Goal: Book appointment/travel/reservation

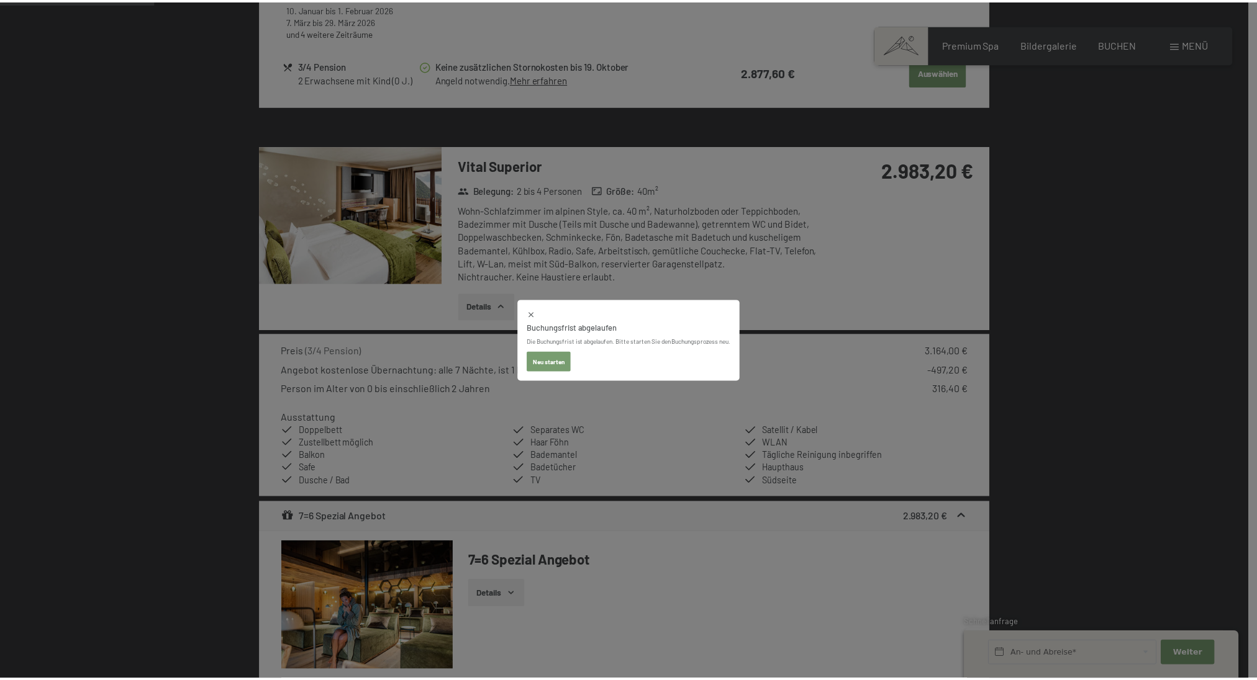
scroll to position [828, 0]
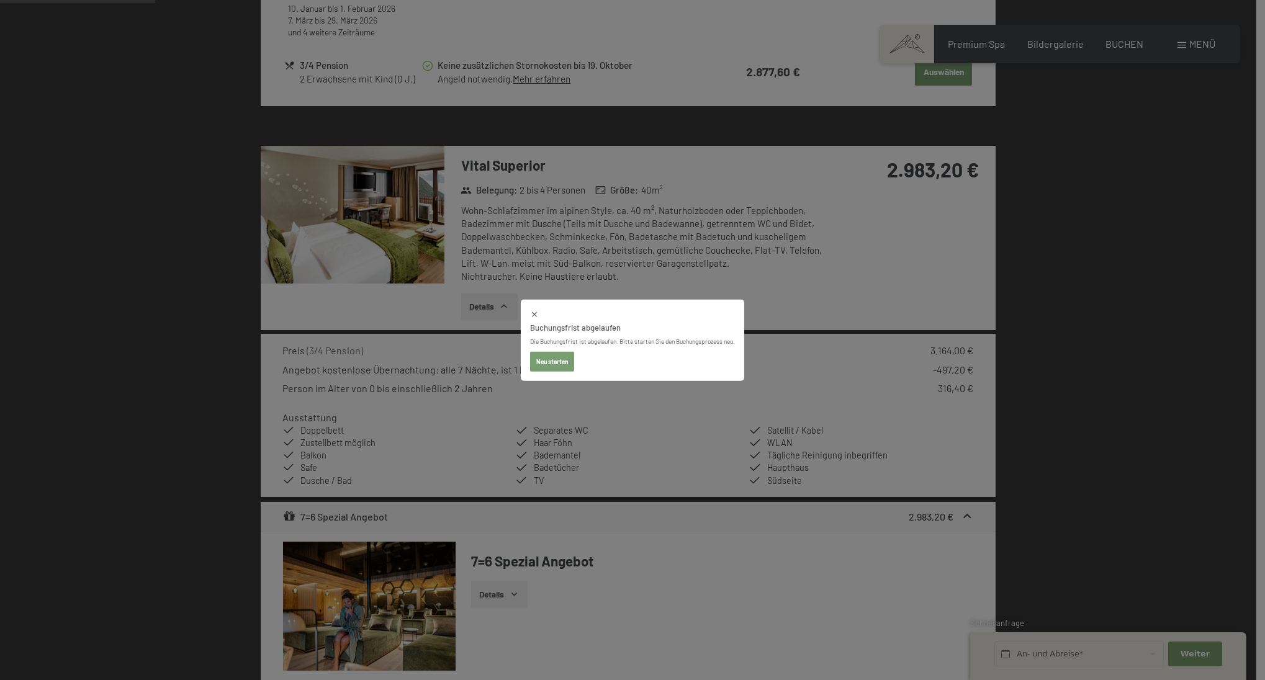
click at [556, 361] on button "Neu starten" at bounding box center [552, 361] width 44 height 20
select select "[DATE]"
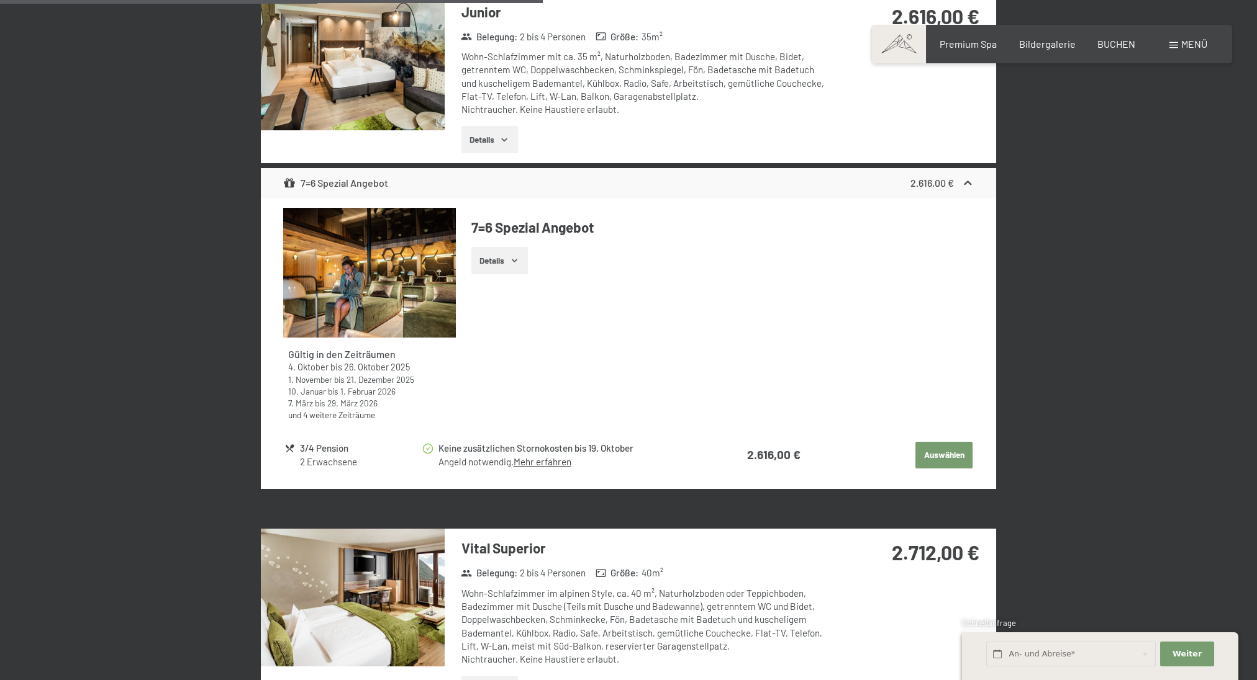
scroll to position [851, 0]
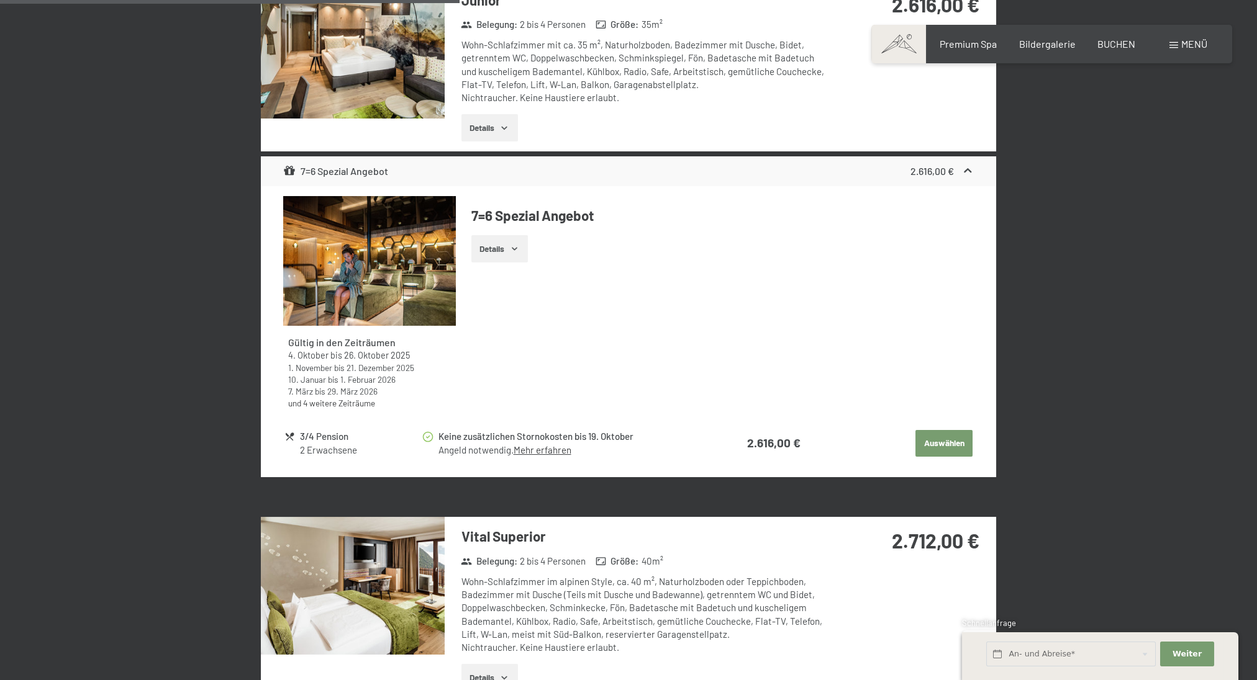
select select "[DATE]"
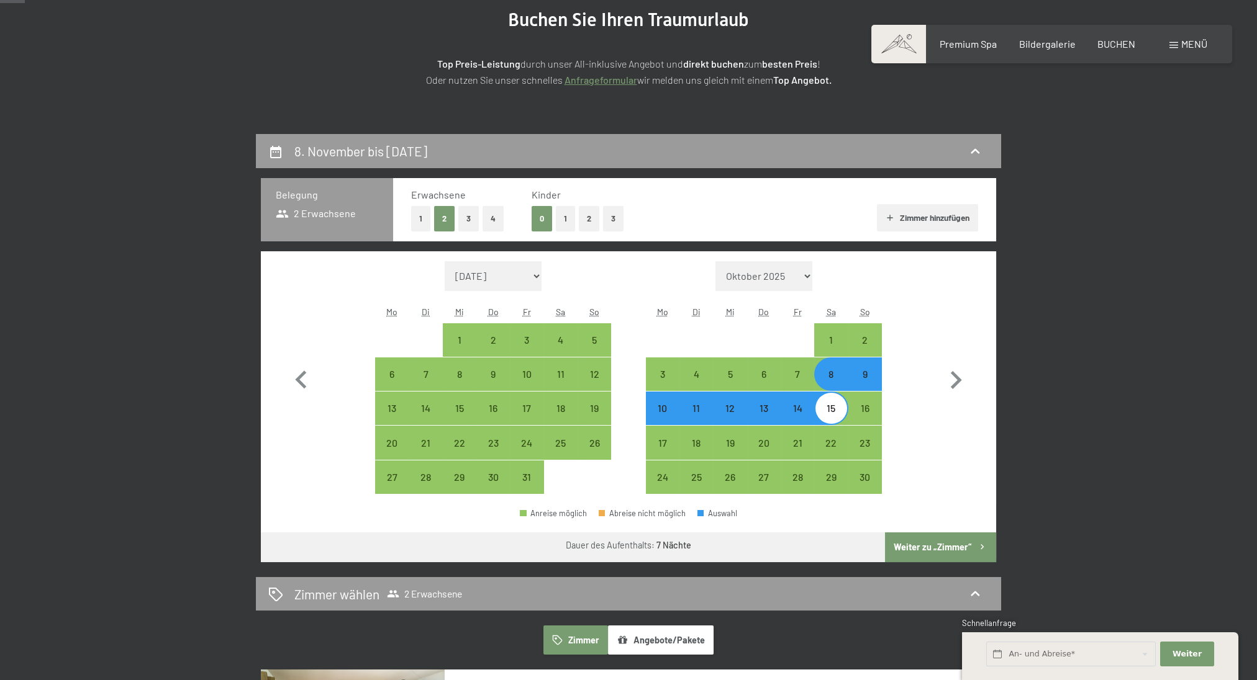
scroll to position [177, 0]
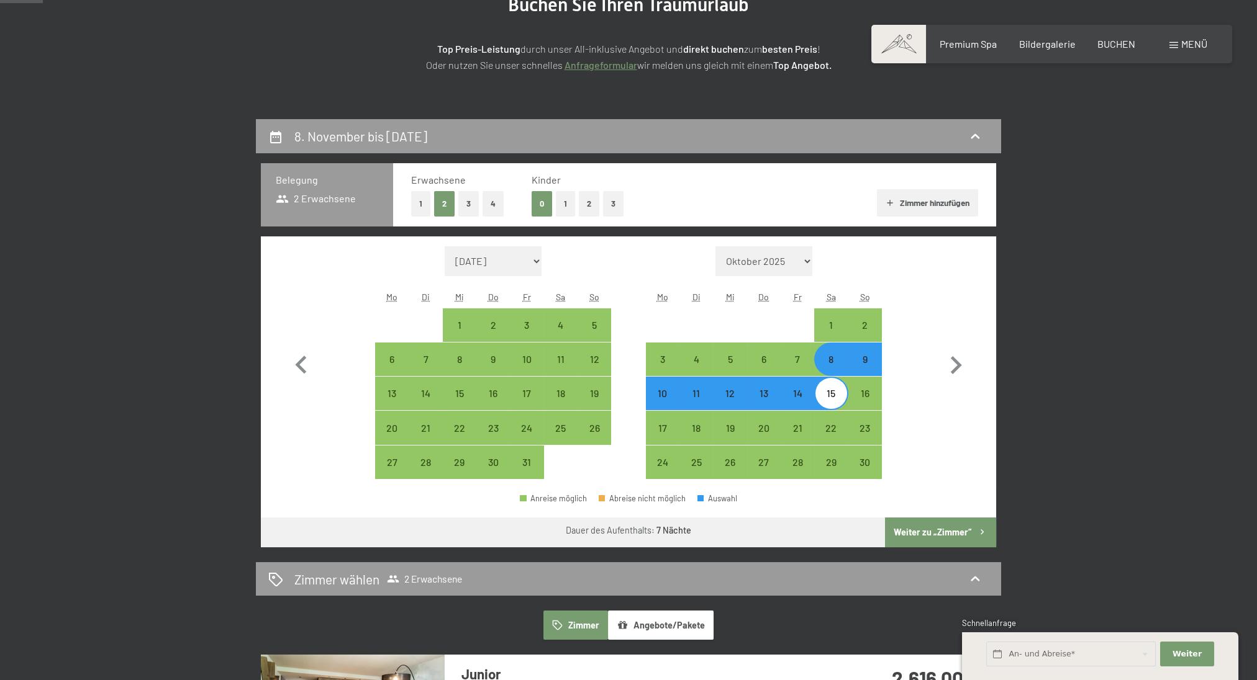
click at [565, 195] on button "1" at bounding box center [565, 203] width 19 height 25
select select "[DATE]"
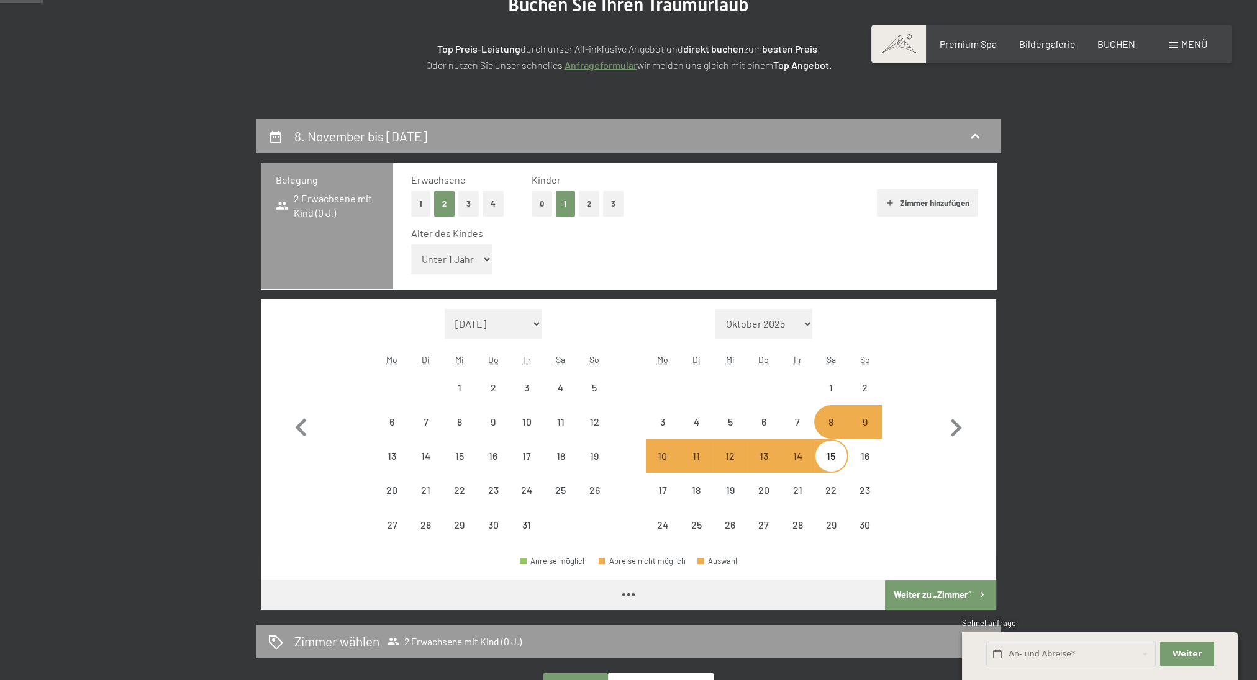
select select "[DATE]"
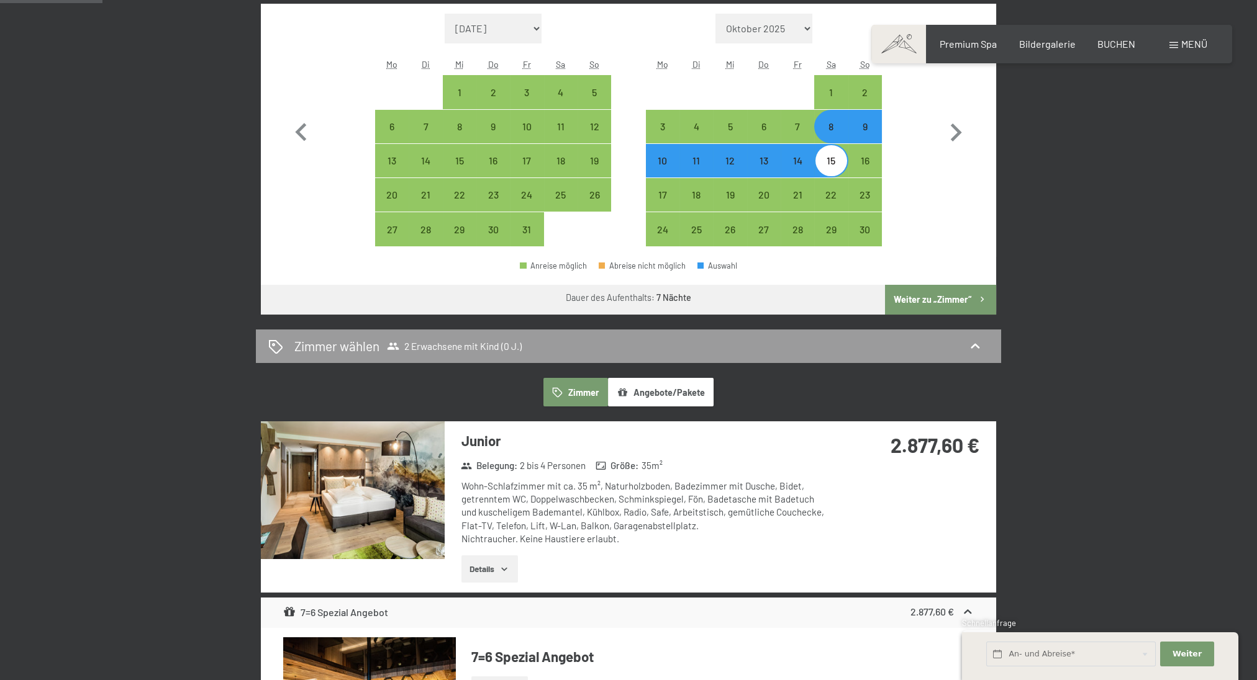
click at [947, 300] on button "Weiter zu „Zimmer“" at bounding box center [940, 300] width 111 height 30
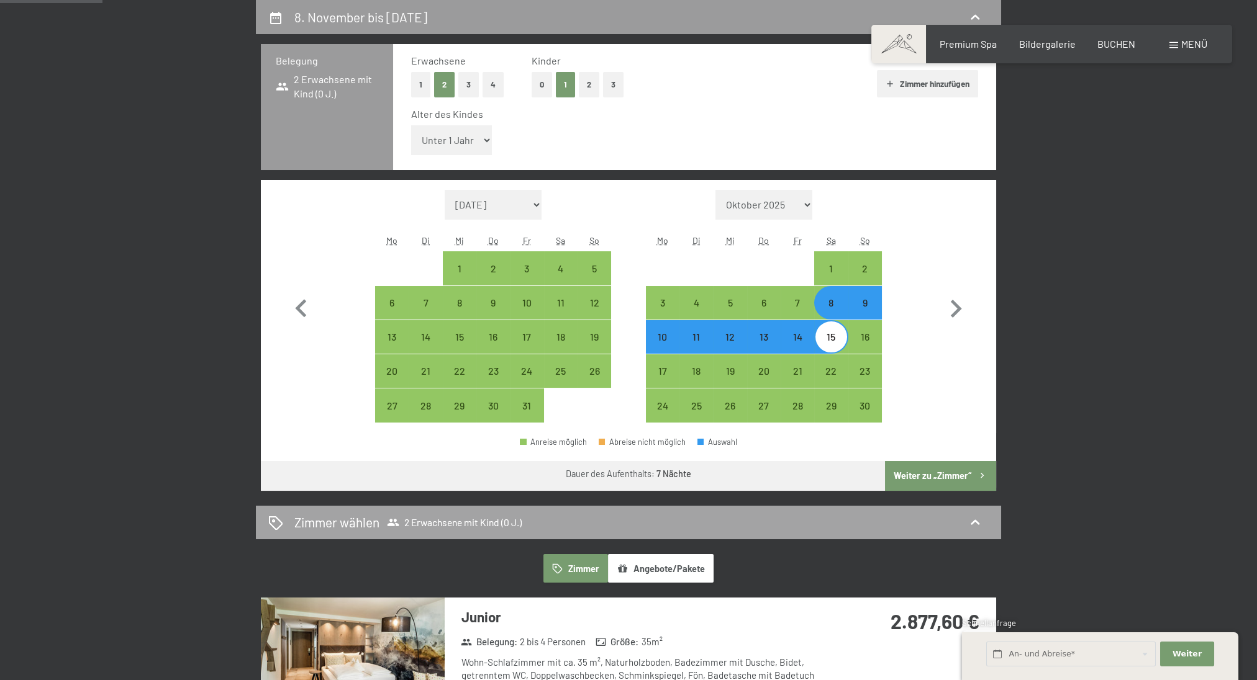
select select "[DATE]"
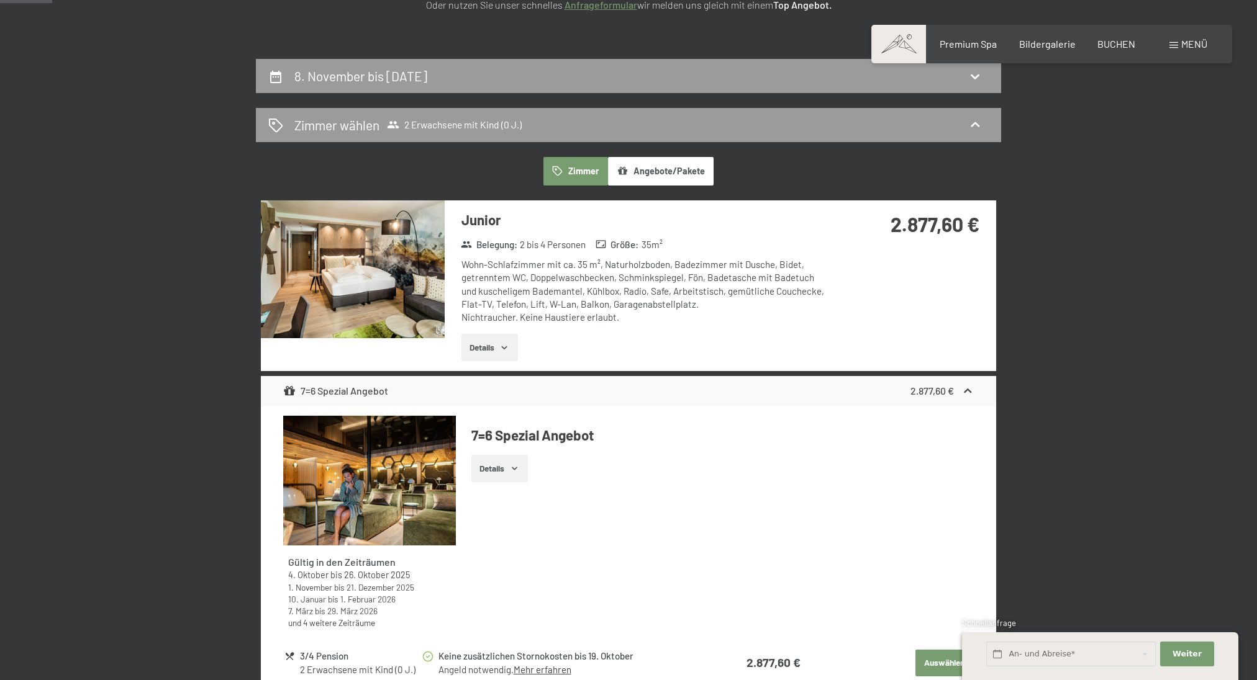
scroll to position [0, 0]
